Goal: Check status: Check status

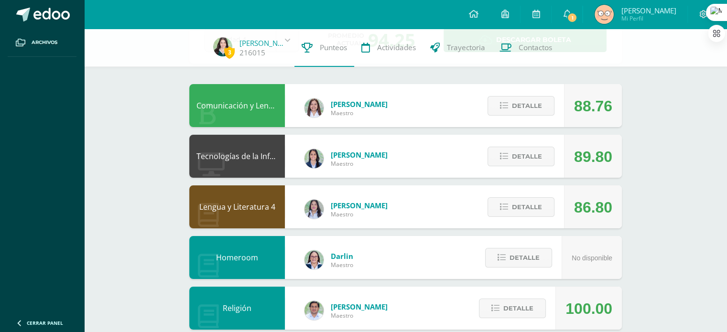
scroll to position [67, 0]
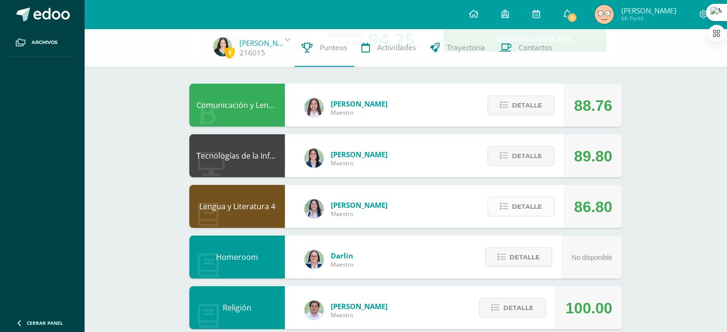
click at [532, 204] on span "Detalle" at bounding box center [527, 207] width 30 height 18
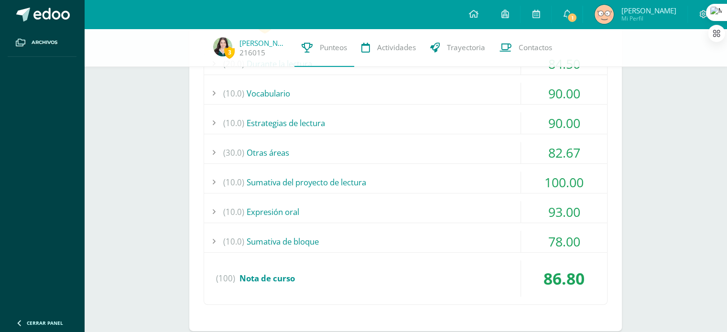
scroll to position [297, 0]
click at [332, 148] on div "(30.0) Otras áreas" at bounding box center [405, 153] width 403 height 22
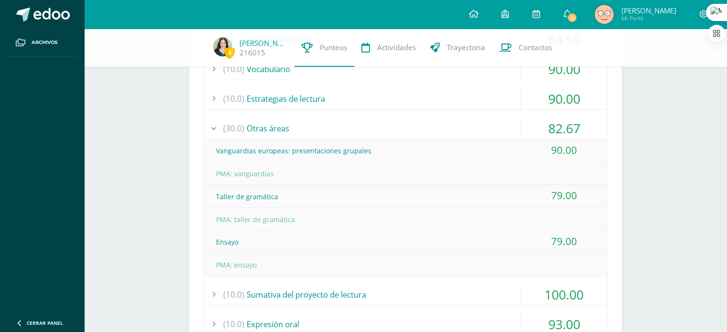
scroll to position [321, 0]
click at [288, 132] on div "(30.0) Otras áreas" at bounding box center [405, 128] width 403 height 22
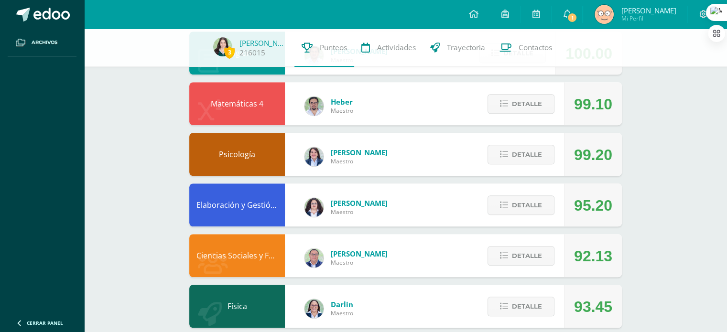
scroll to position [654, 0]
drag, startPoint x: 530, startPoint y: 141, endPoint x: 533, endPoint y: 151, distance: 10.1
click at [533, 151] on div "Detalle" at bounding box center [518, 154] width 91 height 43
click at [533, 151] on span "Detalle" at bounding box center [527, 155] width 30 height 18
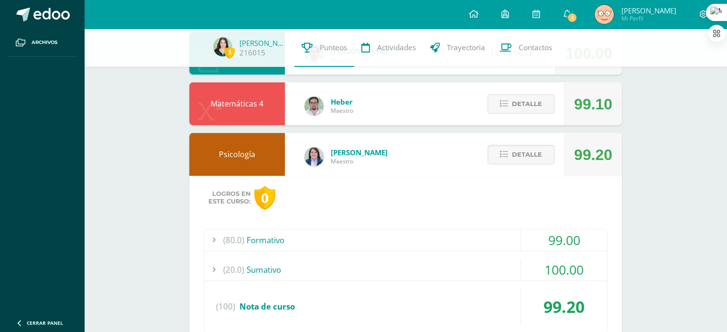
click at [477, 239] on div "(80.0) Formativo" at bounding box center [405, 241] width 403 height 22
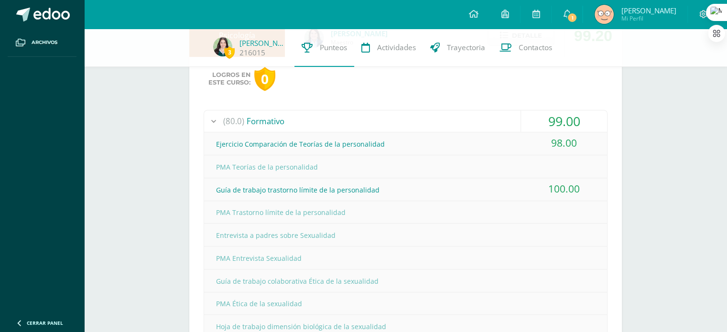
scroll to position [780, 0]
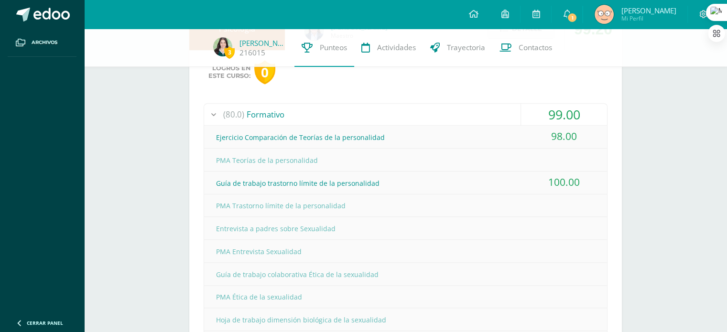
click at [430, 116] on div "(80.0) Formativo" at bounding box center [405, 115] width 403 height 22
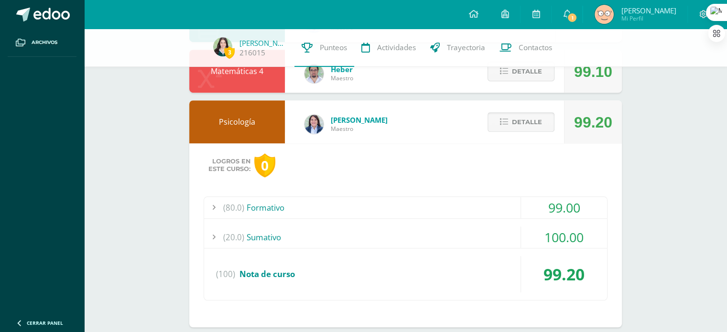
click at [524, 120] on span "Detalle" at bounding box center [527, 122] width 30 height 18
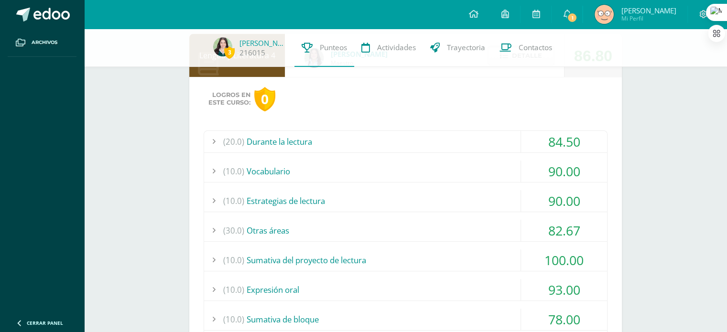
scroll to position [185, 0]
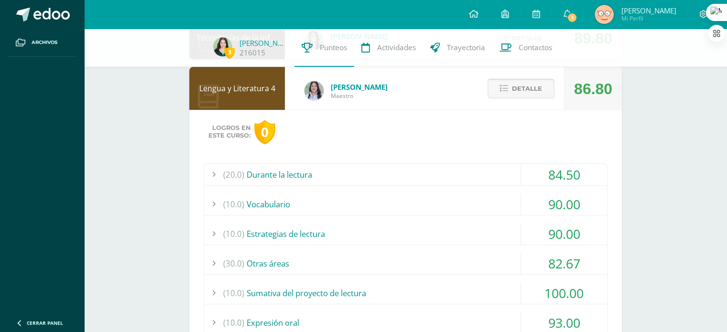
click at [515, 93] on span "Detalle" at bounding box center [527, 89] width 30 height 18
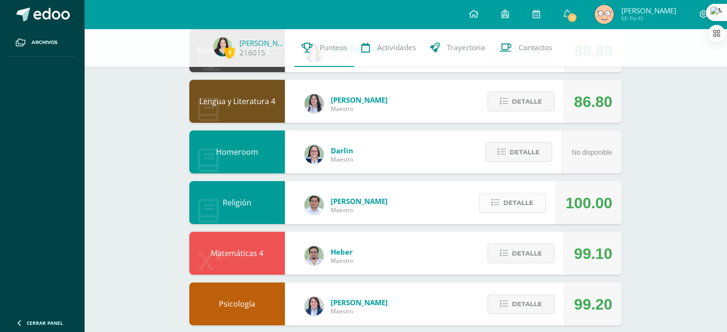
scroll to position [172, 0]
click at [529, 102] on span "Detalle" at bounding box center [527, 102] width 30 height 18
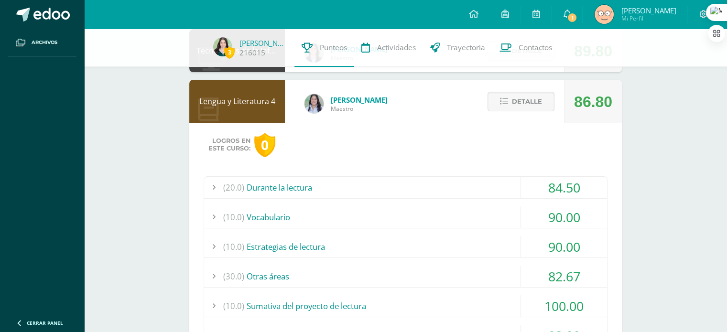
click at [283, 275] on div "(30.0) Otras áreas" at bounding box center [405, 277] width 403 height 22
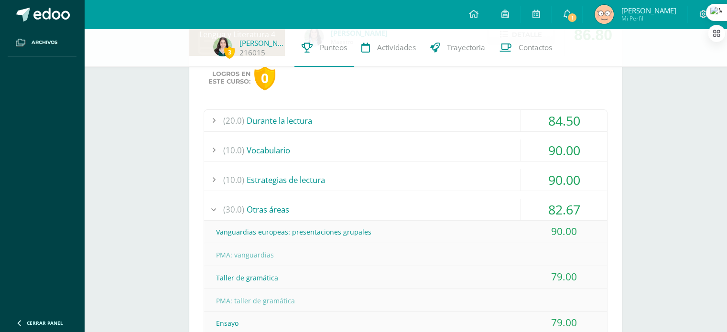
scroll to position [239, 0]
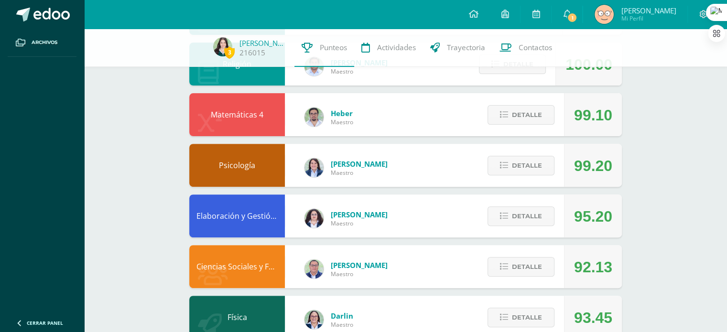
scroll to position [310, 0]
